Goal: Find specific page/section: Find specific page/section

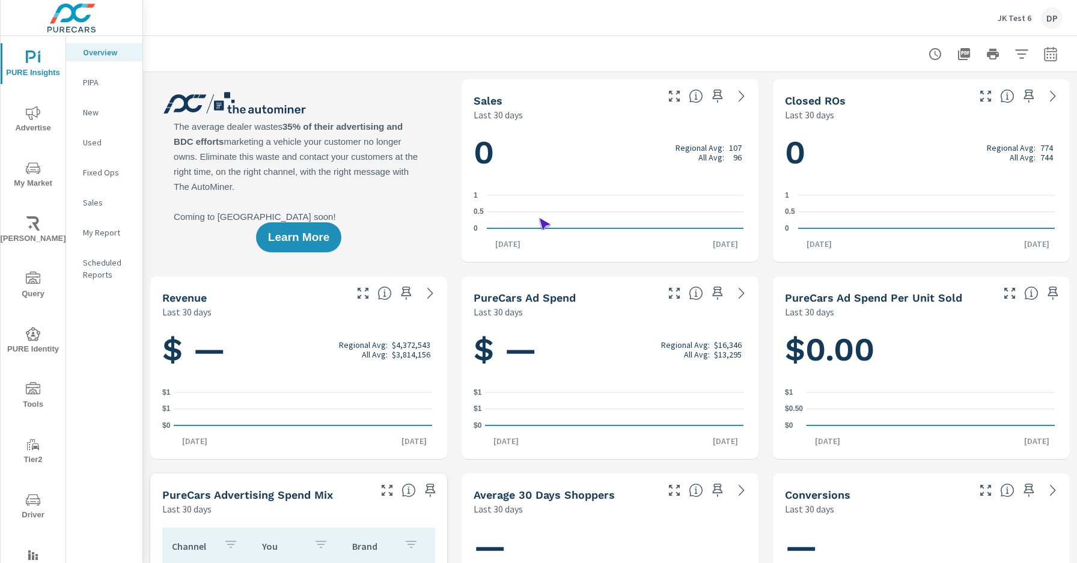
scroll to position [1, 0]
click at [31, 507] on span "Driver" at bounding box center [33, 507] width 58 height 29
